Goal: Complete application form

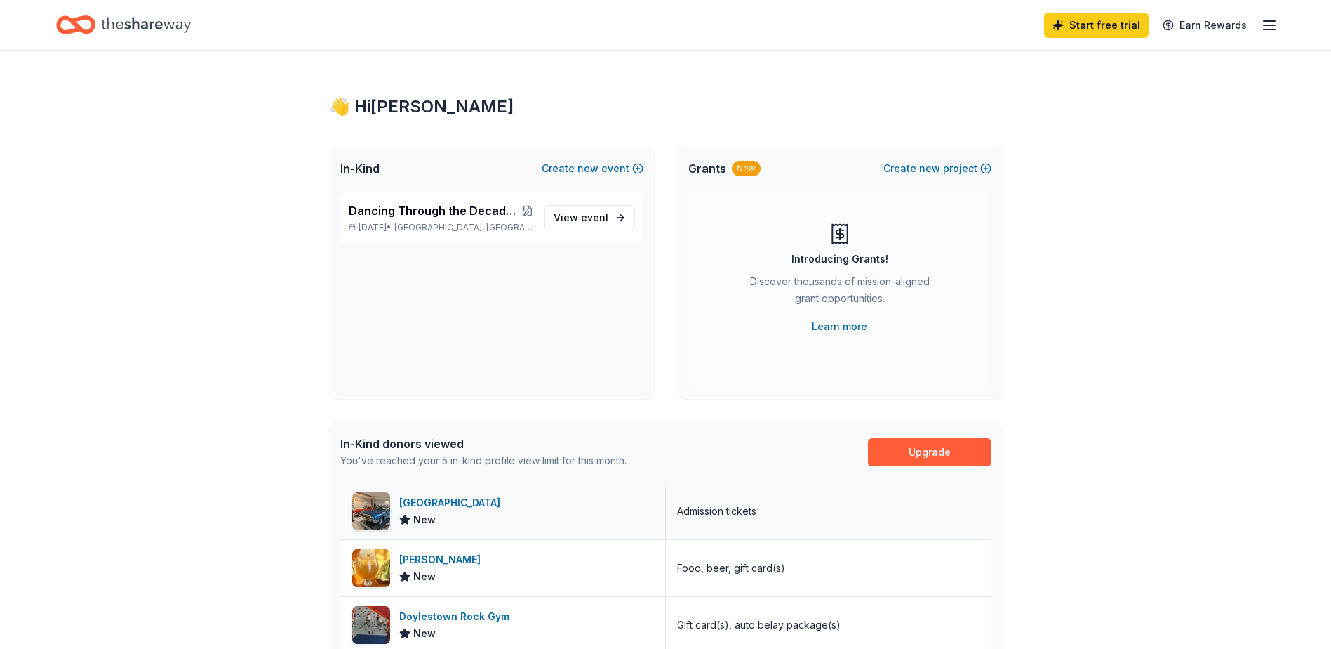
click at [370, 511] on img at bounding box center [371, 511] width 38 height 38
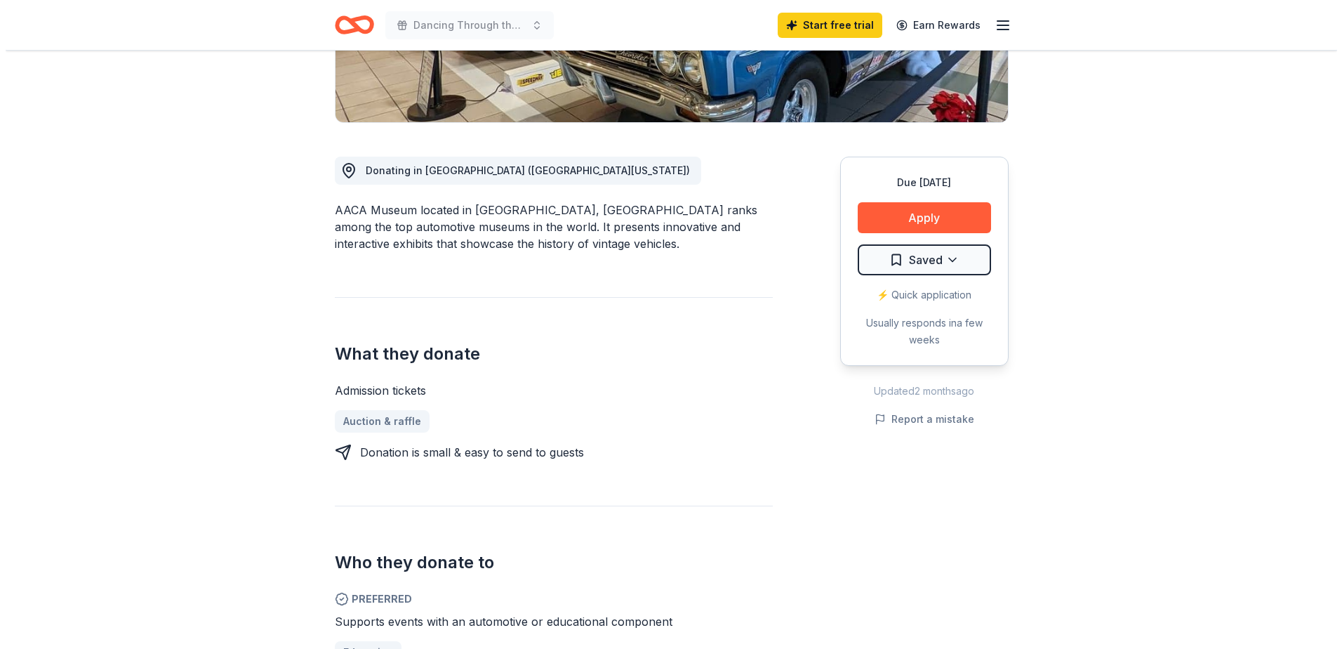
scroll to position [608, 0]
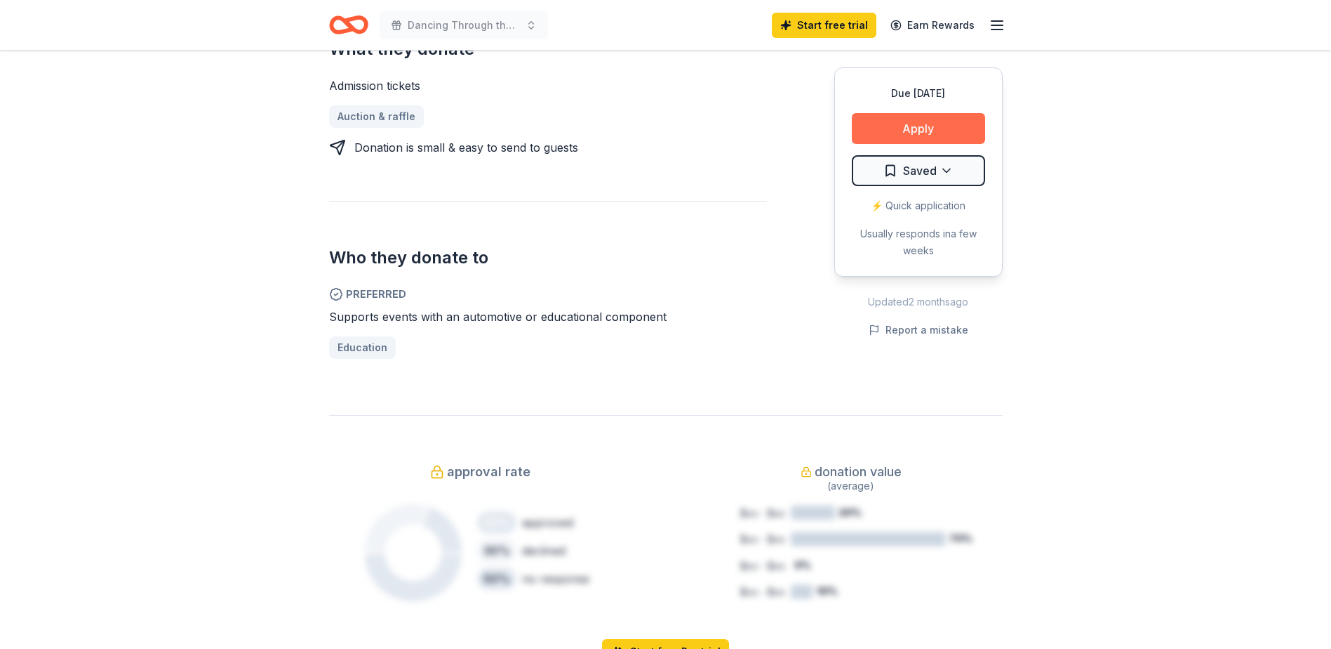
click at [933, 124] on button "Apply" at bounding box center [918, 128] width 133 height 31
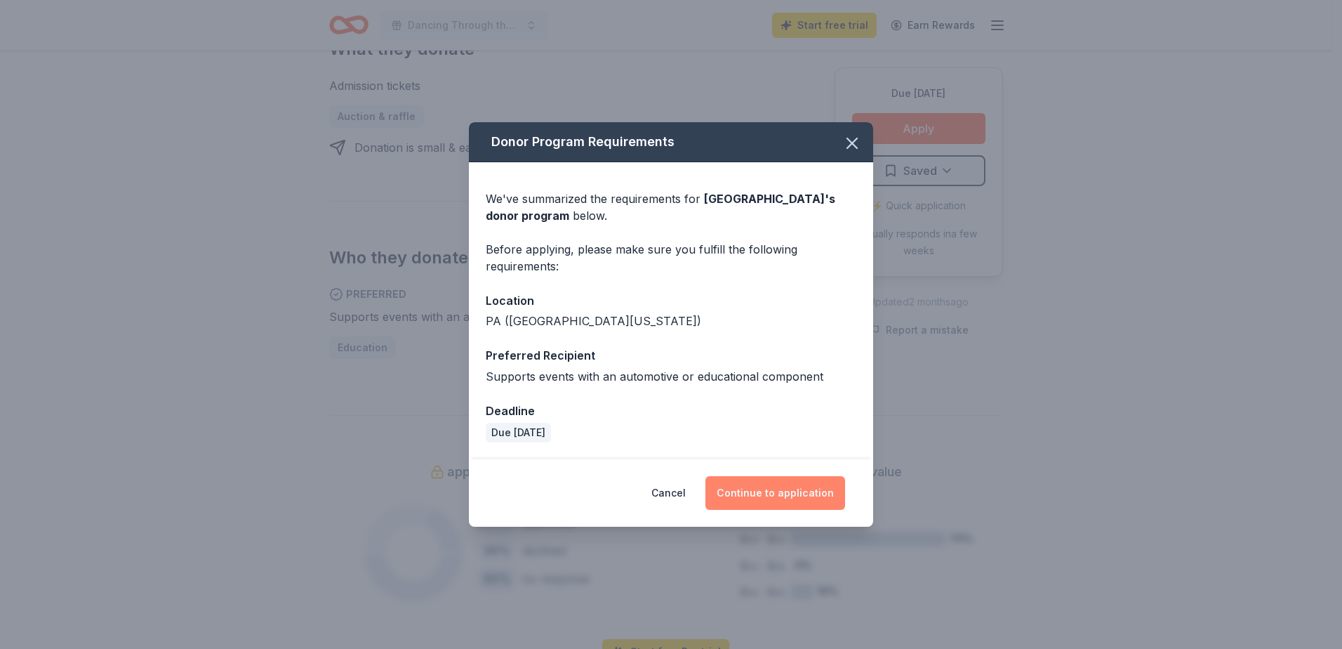
click at [779, 488] on button "Continue to application" at bounding box center [775, 493] width 140 height 34
